Goal: Task Accomplishment & Management: Manage account settings

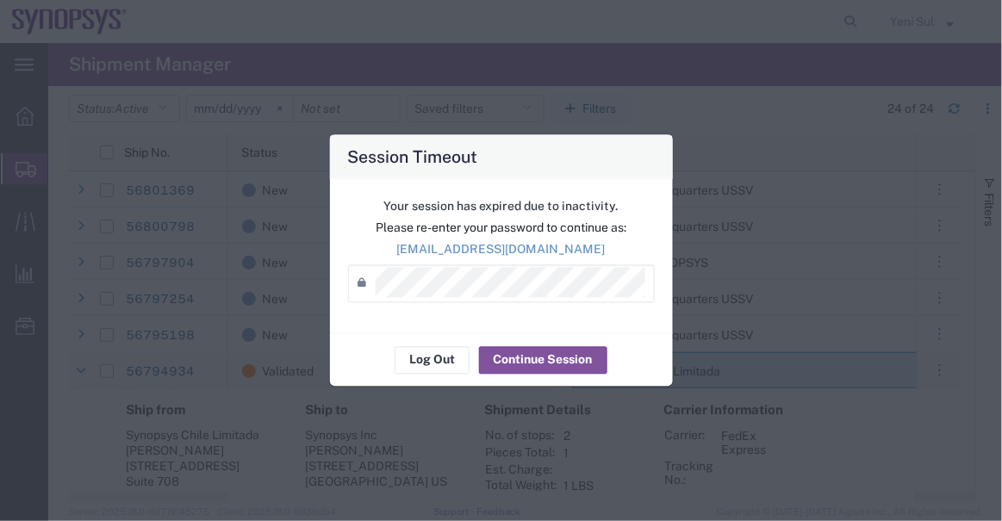
scroll to position [0, 154]
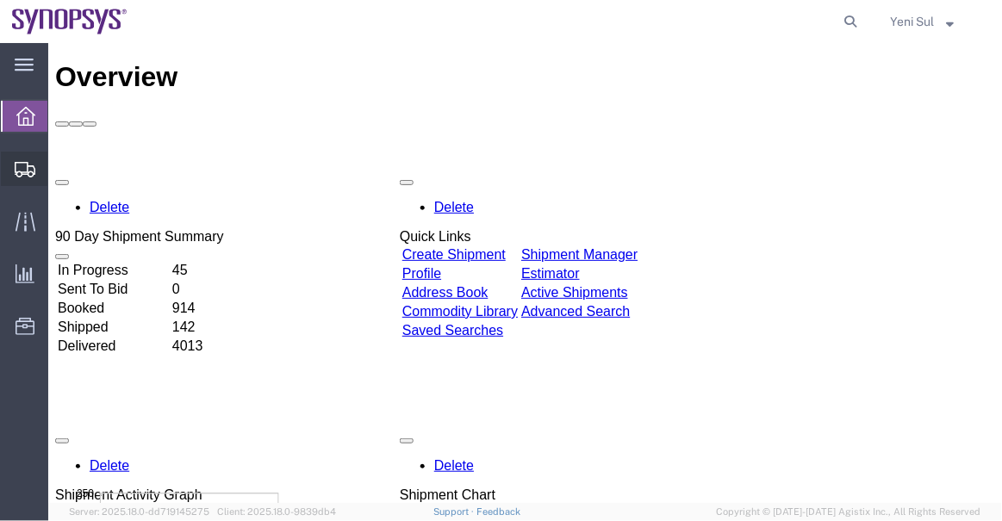
click at [0, 0] on span "Shipment Manager" at bounding box center [0, 0] width 0 height 0
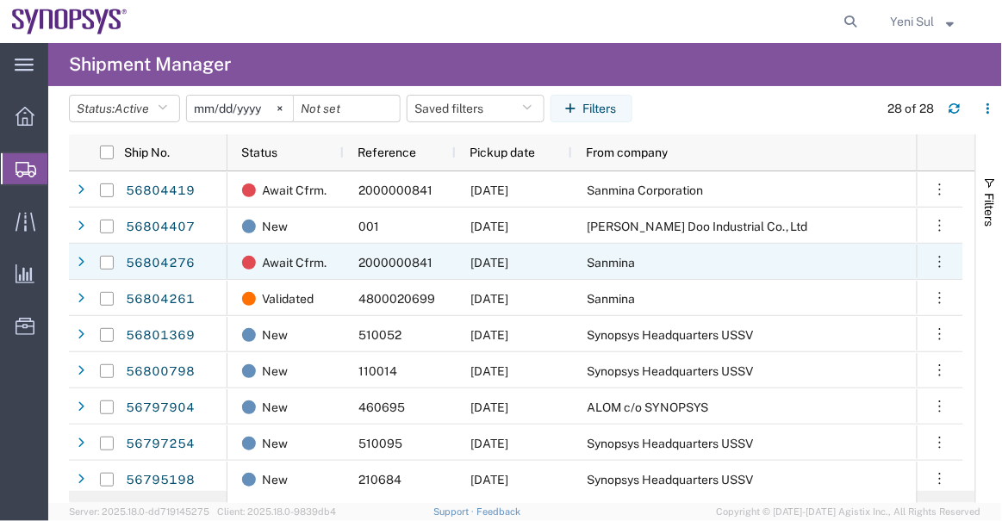
click at [678, 225] on span "Tong Lay Doo Industrial Co., Ltd" at bounding box center [697, 227] width 221 height 14
